Goal: Task Accomplishment & Management: Manage account settings

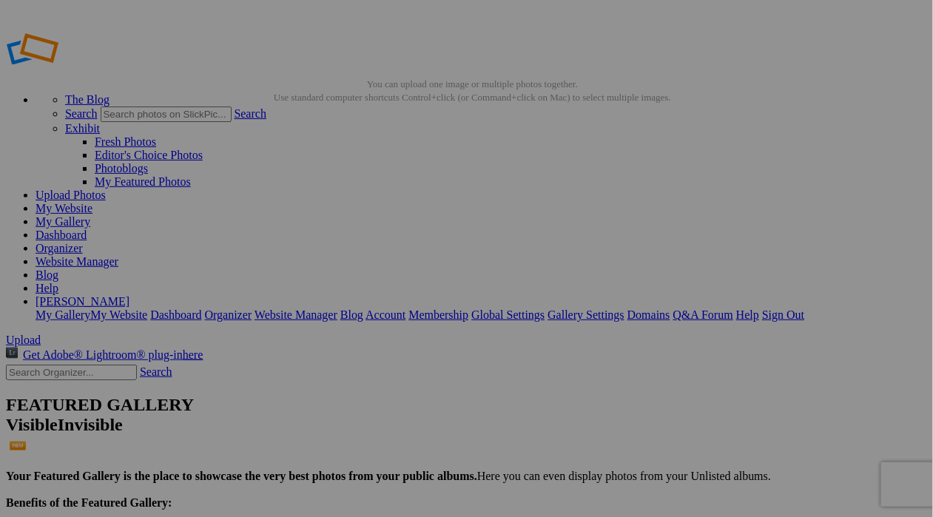
type input "09162025IronPigs"
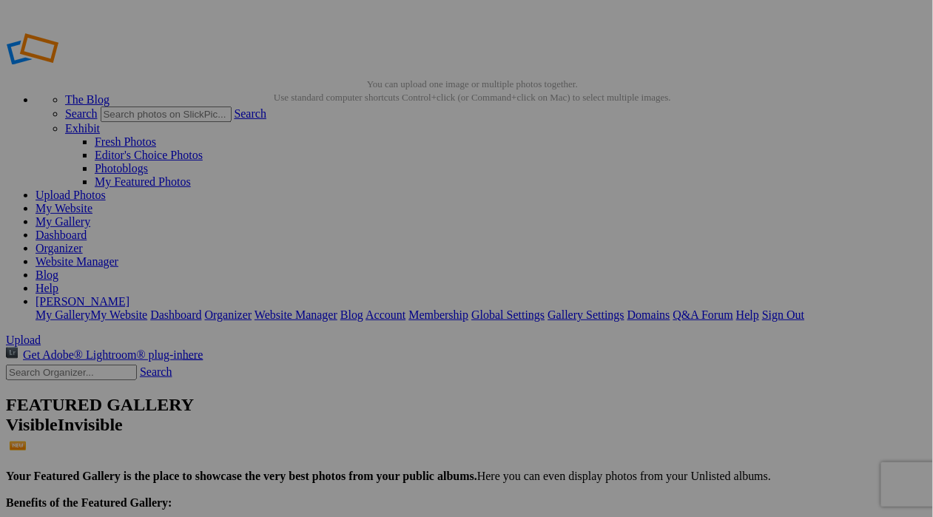
drag, startPoint x: 70, startPoint y: 151, endPoint x: 71, endPoint y: 179, distance: 28.1
